Goal: Check status: Check status

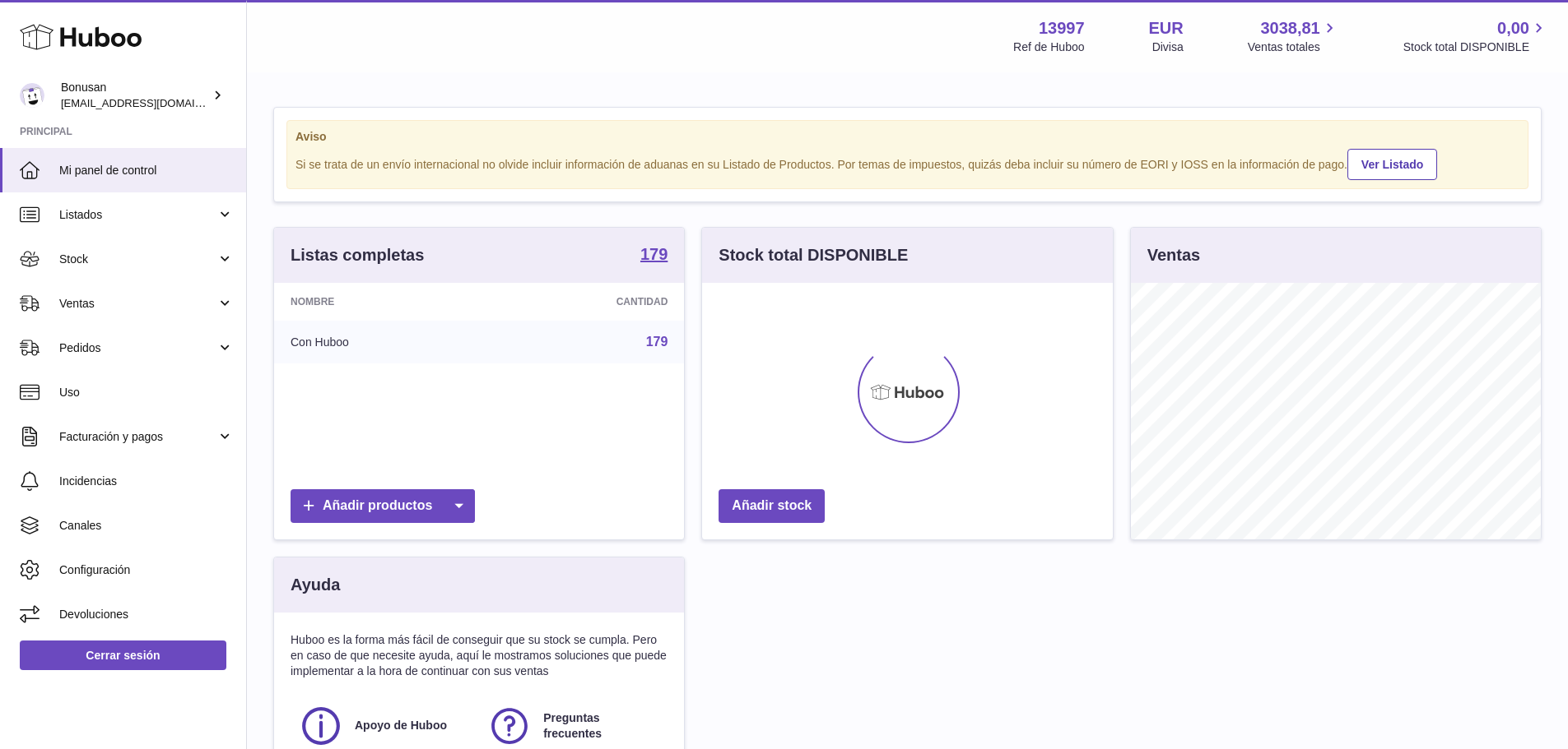
scroll to position [257, 410]
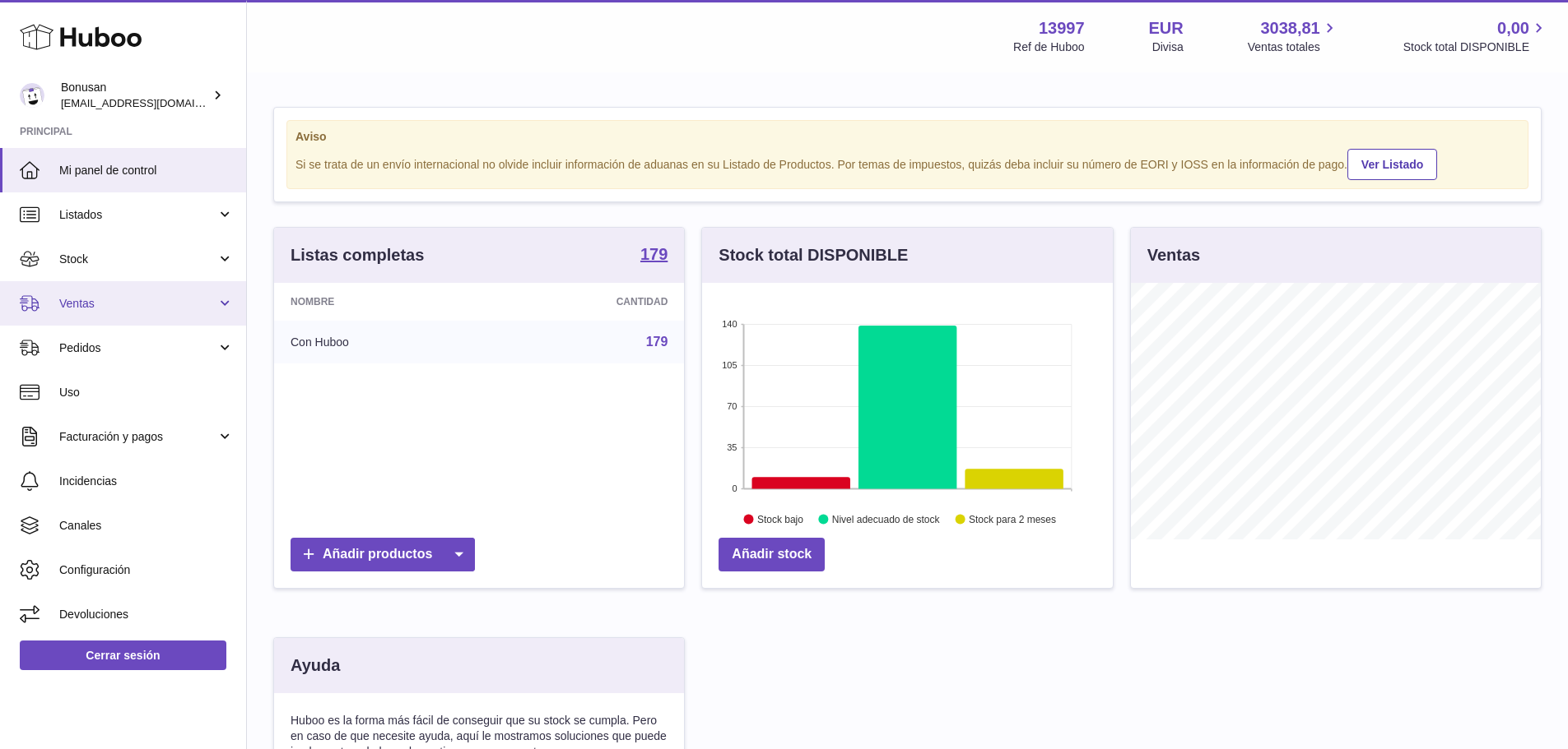
click at [62, 302] on span "Ventas" at bounding box center [137, 304] width 157 height 16
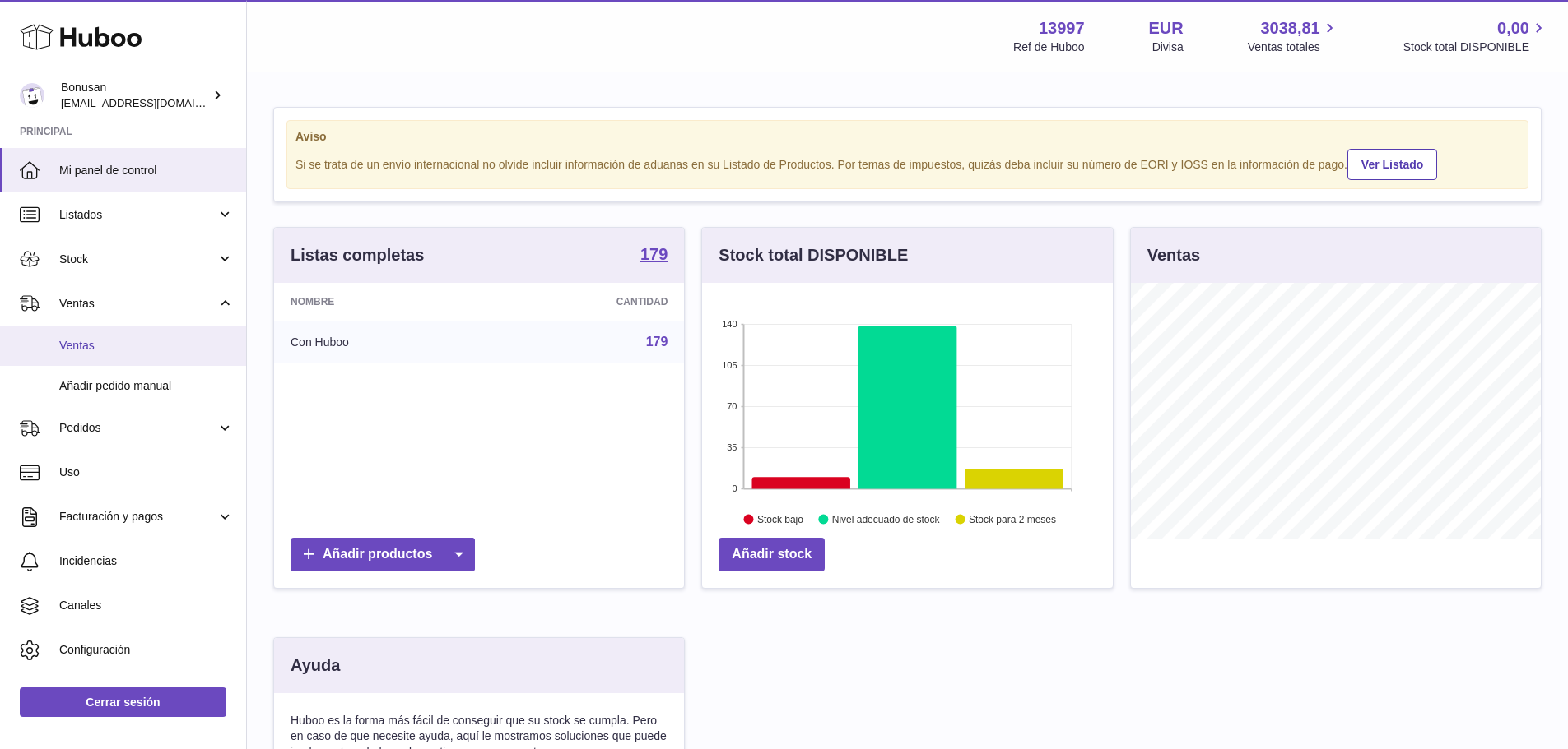
click at [70, 347] on span "Ventas" at bounding box center [146, 346] width 174 height 16
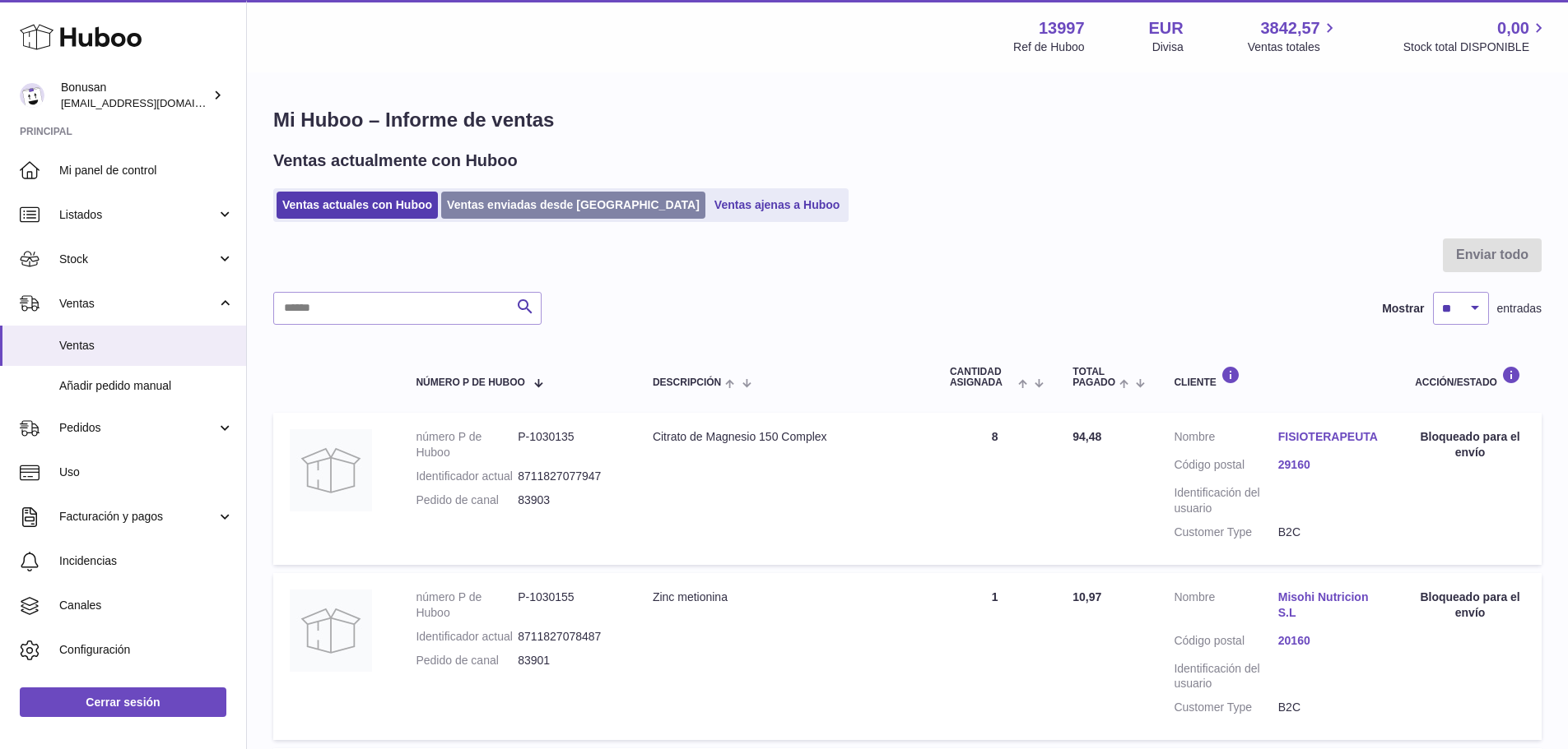
click at [529, 200] on link "Ventas enviadas desde [GEOGRAPHIC_DATA]" at bounding box center [572, 205] width 264 height 27
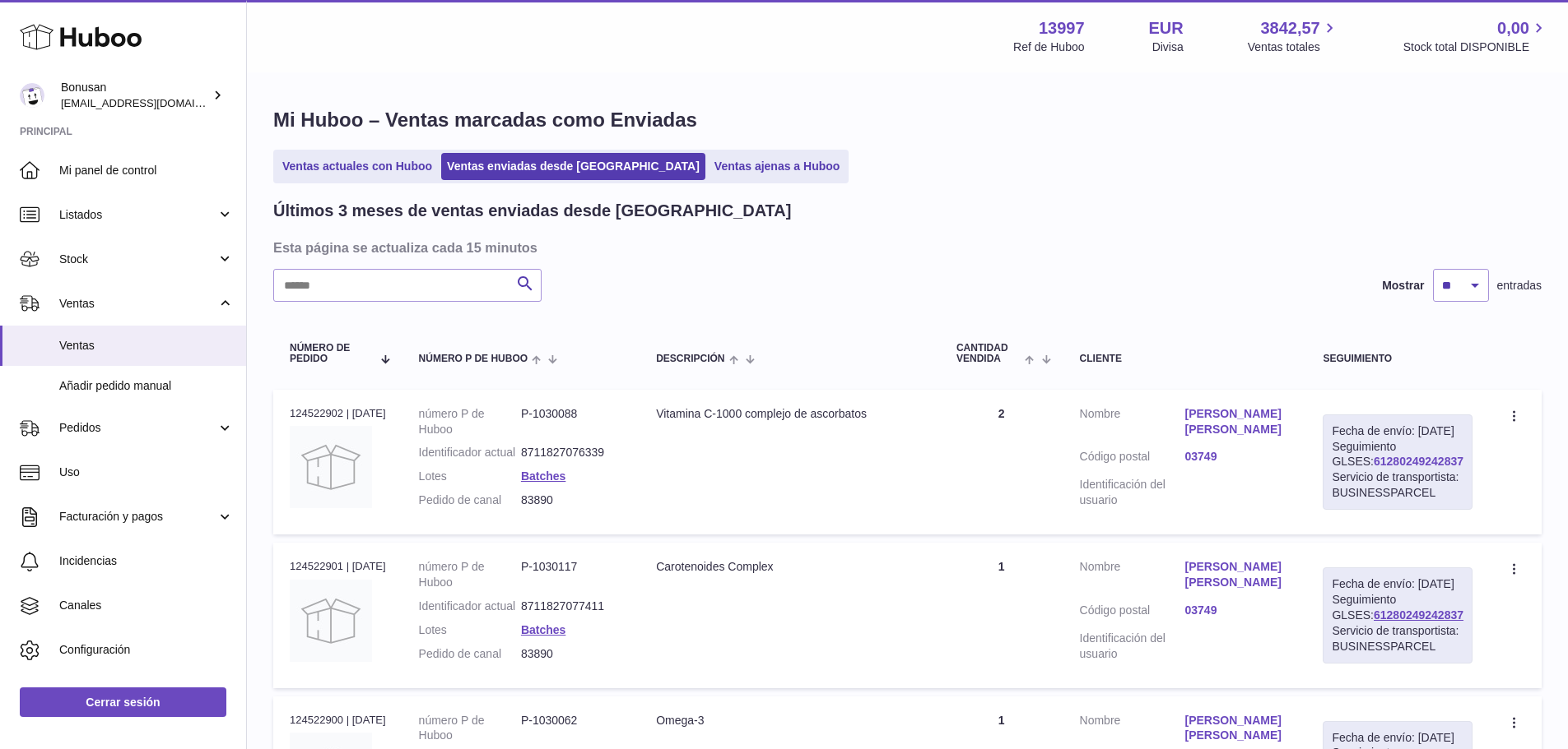
click at [1411, 468] on link "61280249242837" at bounding box center [1418, 460] width 90 height 13
drag, startPoint x: 341, startPoint y: 290, endPoint x: 330, endPoint y: 283, distance: 13.0
click at [331, 285] on input "text" at bounding box center [406, 285] width 268 height 33
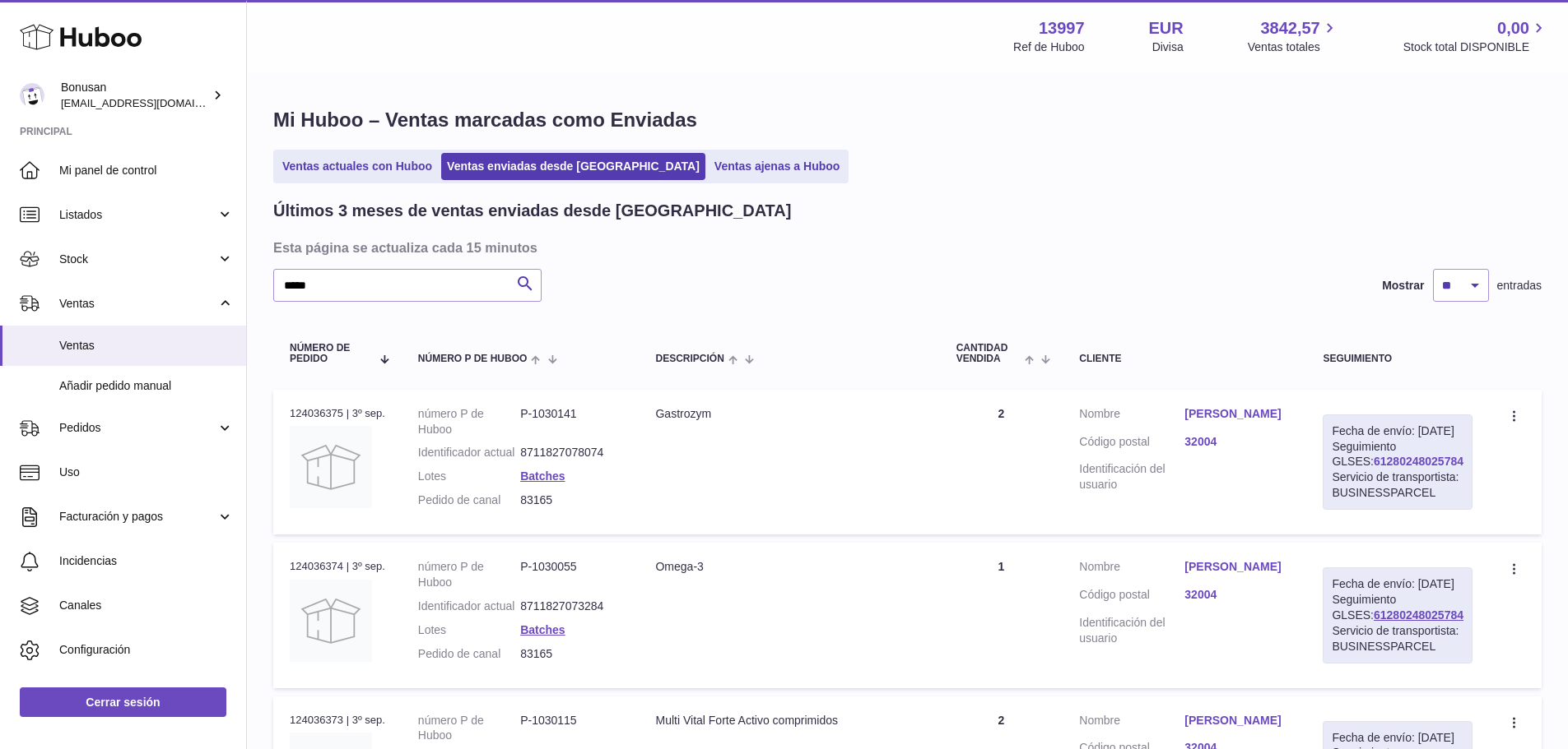
click at [1373, 468] on link "61280248025784" at bounding box center [1418, 460] width 90 height 13
drag, startPoint x: 317, startPoint y: 289, endPoint x: 270, endPoint y: 284, distance: 47.3
click at [270, 284] on div "Mi Huboo – Ventas marcadas como Enviadas Ventas actuales con Huboo Ventas envia…" at bounding box center [908, 631] width 1321 height 1116
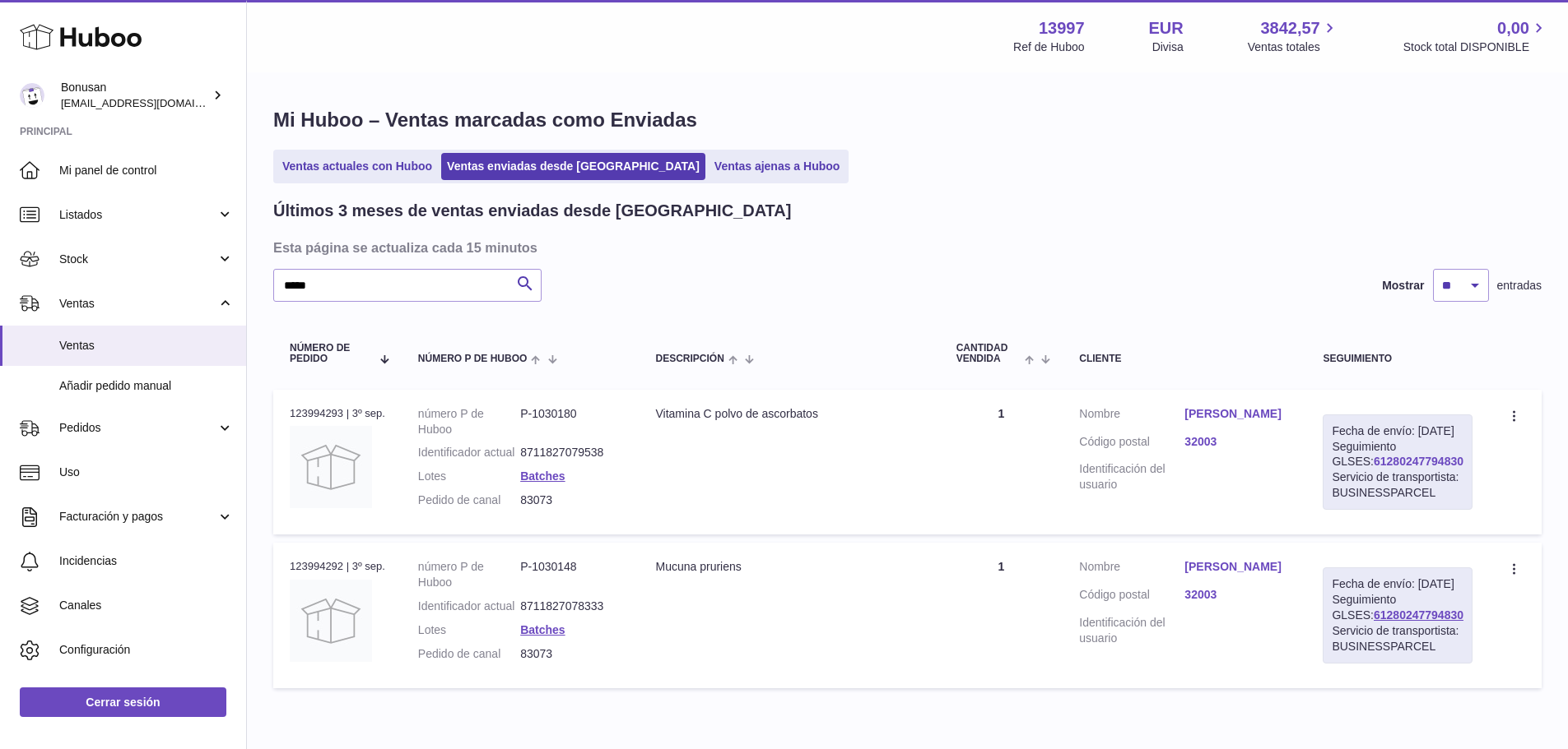
click at [1381, 468] on link "61280247794830" at bounding box center [1418, 460] width 90 height 13
drag, startPoint x: 332, startPoint y: 282, endPoint x: 228, endPoint y: 300, distance: 105.5
click at [228, 300] on div "Huboo Bonusan [EMAIL_ADDRESS][DOMAIN_NAME] Principal Mi panel de control Listad…" at bounding box center [784, 413] width 1568 height 826
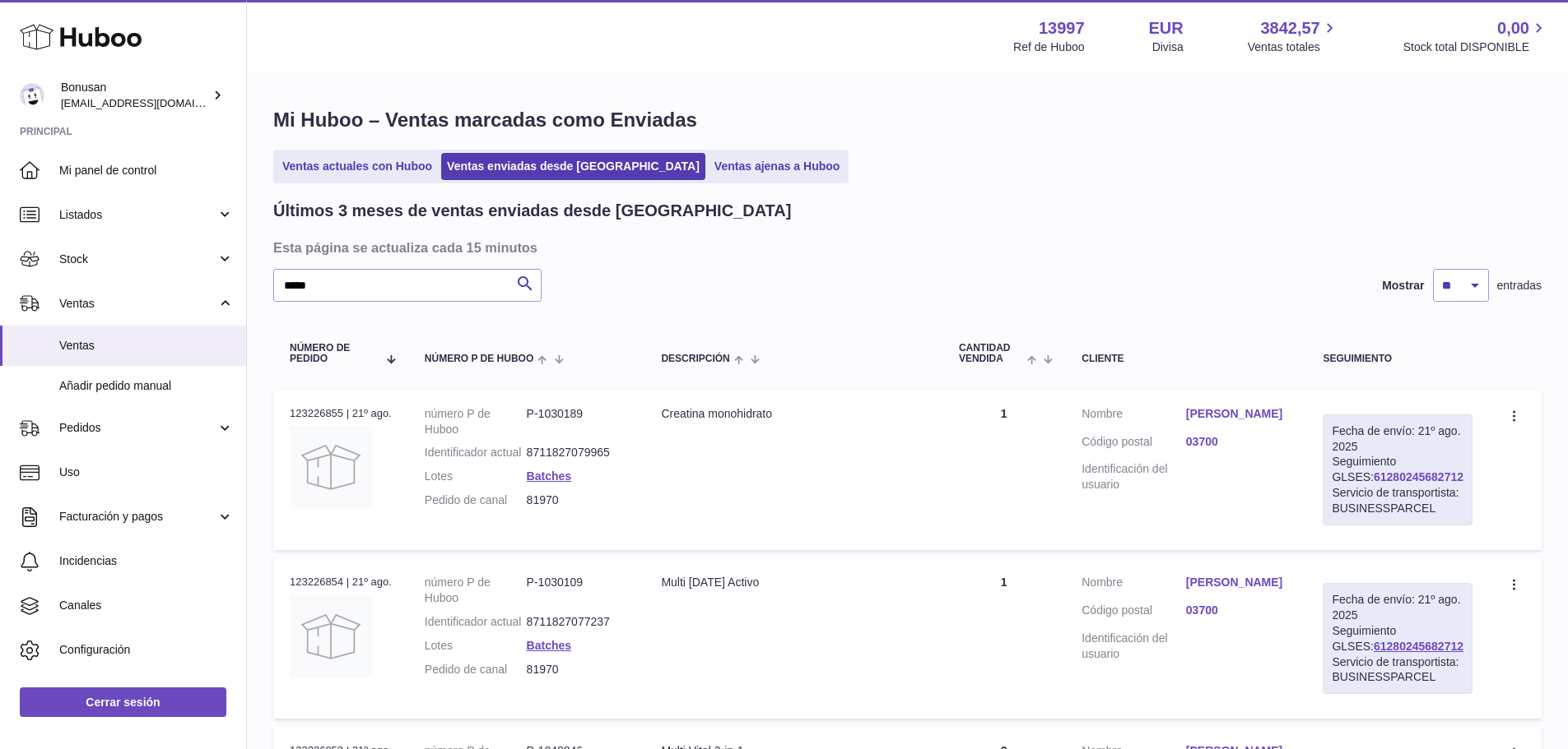
click at [1373, 477] on link "61280245682712" at bounding box center [1418, 476] width 90 height 13
drag, startPoint x: 337, startPoint y: 290, endPoint x: 178, endPoint y: 292, distance: 159.0
click at [185, 286] on div "Huboo Bonusan [EMAIL_ADDRESS][DOMAIN_NAME] Principal Mi panel de control Listad…" at bounding box center [784, 597] width 1568 height 1195
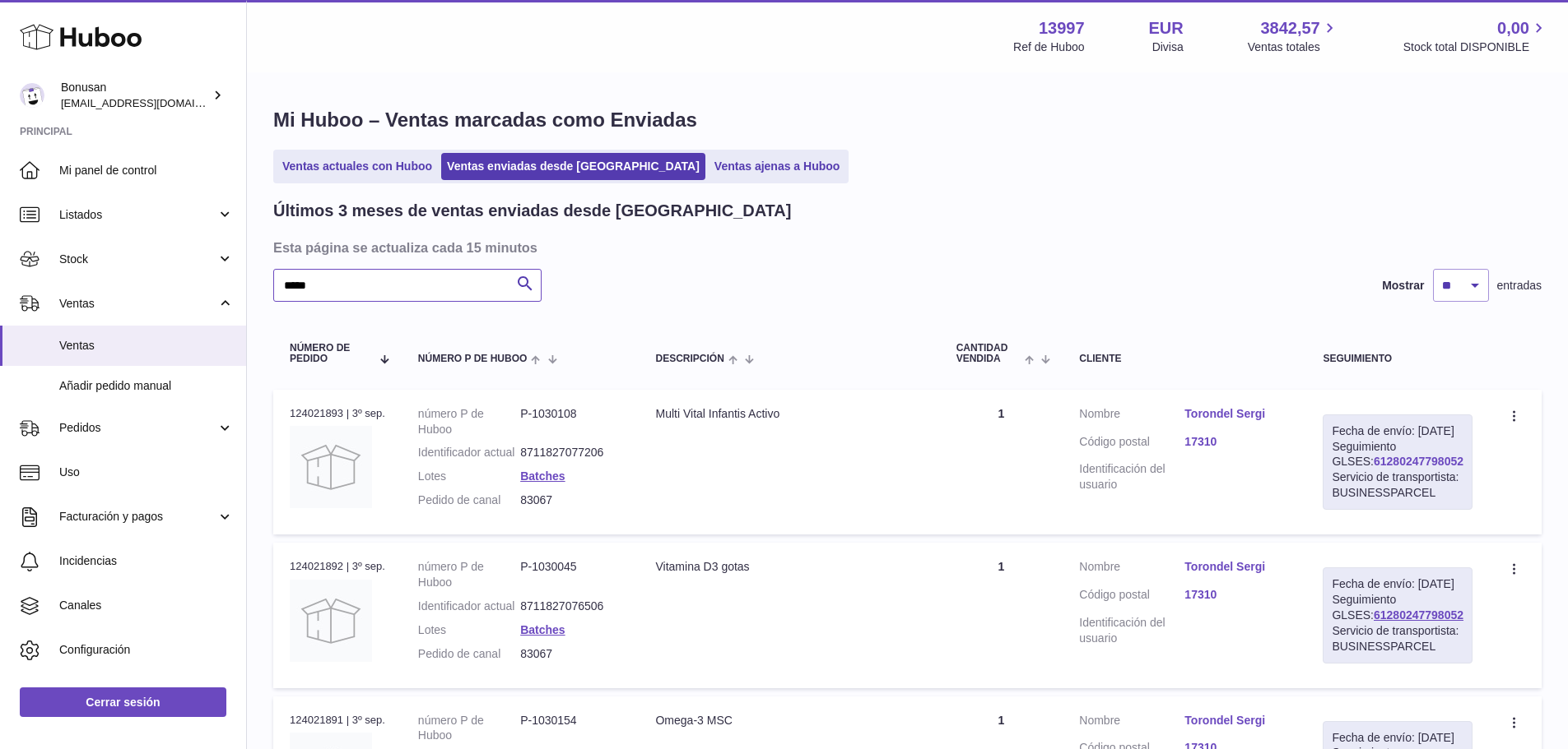
type input "*****"
click at [1401, 468] on link "61280247798052" at bounding box center [1418, 460] width 90 height 13
click at [1229, 428] on dl "Cliente Nombre [PERSON_NAME] Código postal 17310 Identificación del usuario" at bounding box center [1183, 454] width 211 height 96
click at [1215, 420] on link "Torondel Sergi" at bounding box center [1237, 414] width 106 height 16
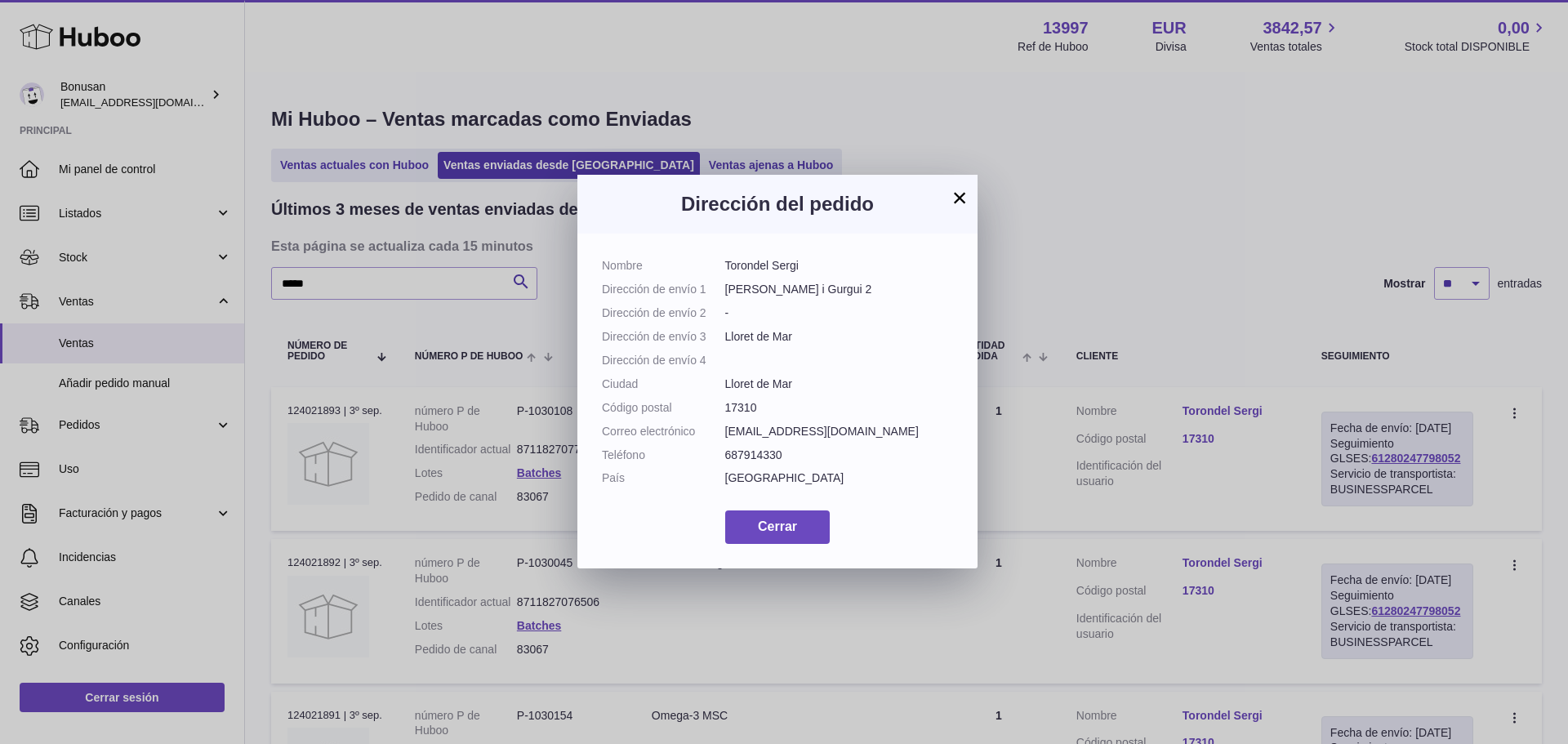
click at [952, 196] on button "×" at bounding box center [960, 197] width 20 height 20
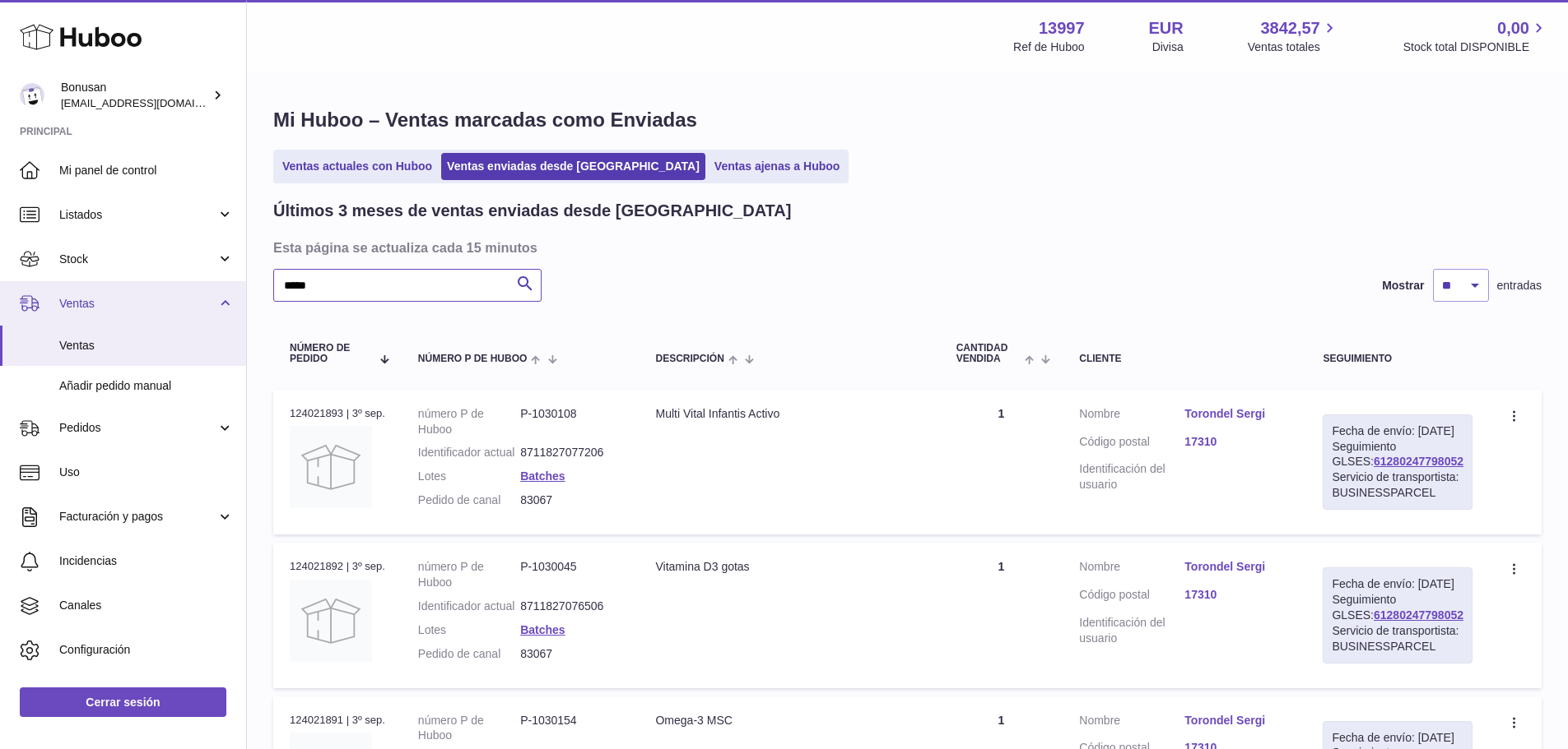
drag, startPoint x: 318, startPoint y: 291, endPoint x: 214, endPoint y: 301, distance: 104.5
click at [214, 301] on div "Huboo Bonusan [EMAIL_ADDRESS][DOMAIN_NAME] Principal Mi panel de control Listad…" at bounding box center [784, 489] width 1568 height 979
